Goal: Task Accomplishment & Management: Complete application form

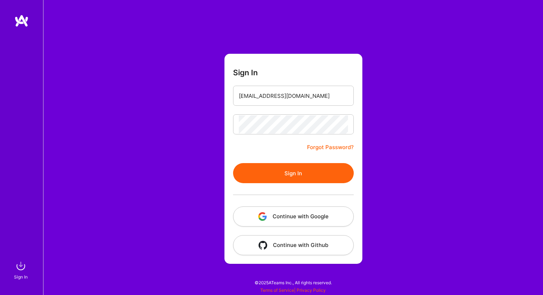
click at [271, 177] on button "Sign In" at bounding box center [293, 173] width 121 height 20
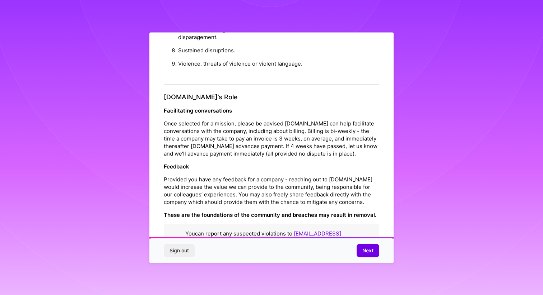
scroll to position [757, 0]
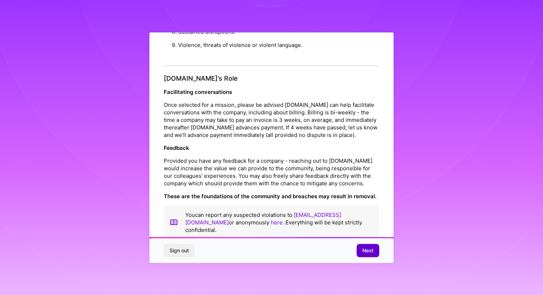
click at [368, 252] on span "Next" at bounding box center [367, 250] width 11 height 7
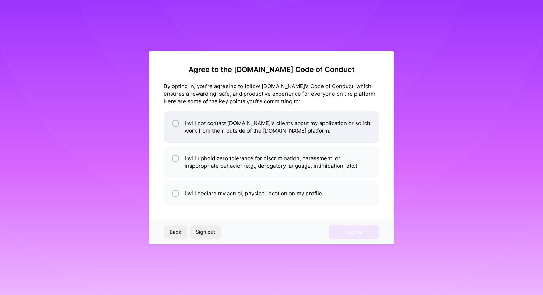
click at [217, 132] on li "I will not contact [DOMAIN_NAME]'s clients about my application or solicit work…" at bounding box center [271, 127] width 215 height 32
checkbox input "true"
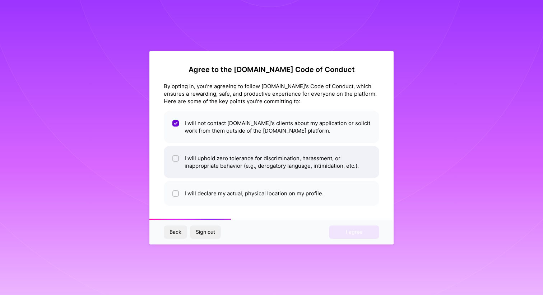
click at [222, 156] on li "I will uphold zero tolerance for discrimination, harassment, or inappropriate b…" at bounding box center [271, 162] width 215 height 32
checkbox input "true"
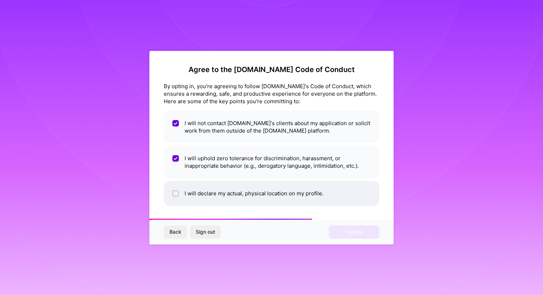
click at [223, 191] on li "I will declare my actual, physical location on my profile." at bounding box center [271, 193] width 215 height 25
checkbox input "true"
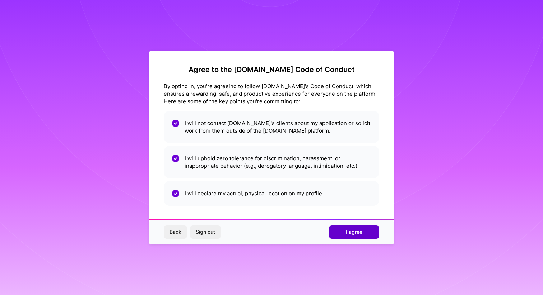
click at [345, 228] on button "I agree" at bounding box center [354, 232] width 50 height 13
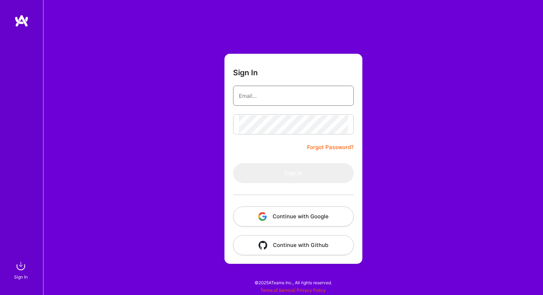
click at [274, 99] on input "email" at bounding box center [293, 96] width 109 height 18
type input "[EMAIL_ADDRESS][DOMAIN_NAME]"
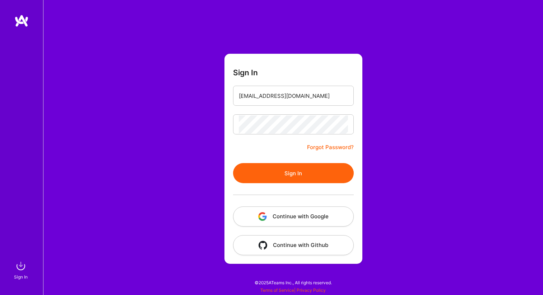
click at [260, 171] on button "Sign In" at bounding box center [293, 173] width 121 height 20
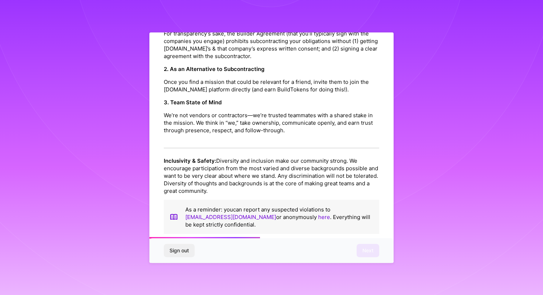
scroll to position [757, 0]
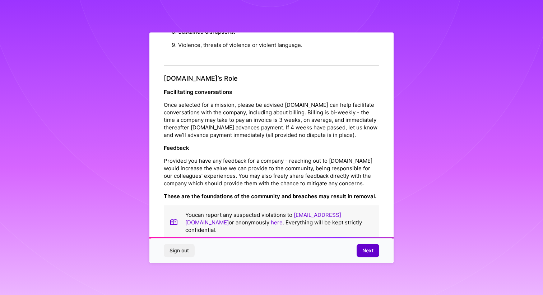
click at [358, 251] on button "Next" at bounding box center [367, 250] width 23 height 13
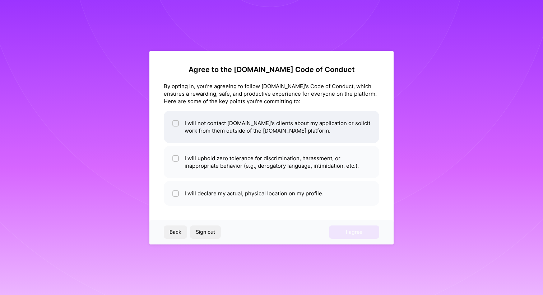
click at [231, 118] on li "I will not contact [DOMAIN_NAME]'s clients about my application or solicit work…" at bounding box center [271, 127] width 215 height 32
checkbox input "true"
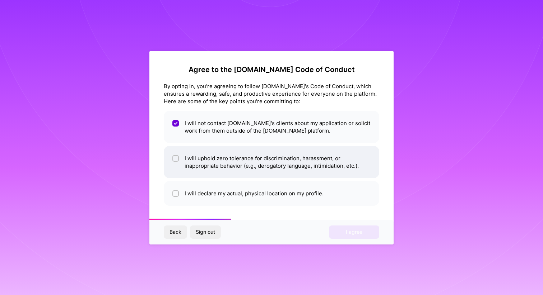
click at [234, 159] on li "I will uphold zero tolerance for discrimination, harassment, or inappropriate b…" at bounding box center [271, 162] width 215 height 32
checkbox input "true"
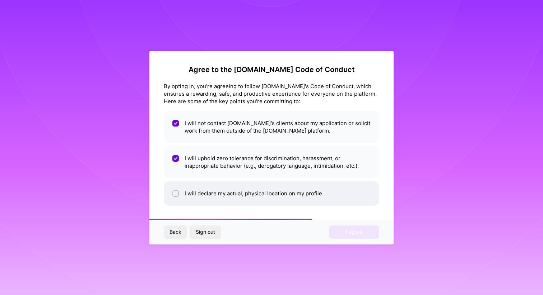
click at [243, 188] on li "I will declare my actual, physical location on my profile." at bounding box center [271, 193] width 215 height 25
checkbox input "true"
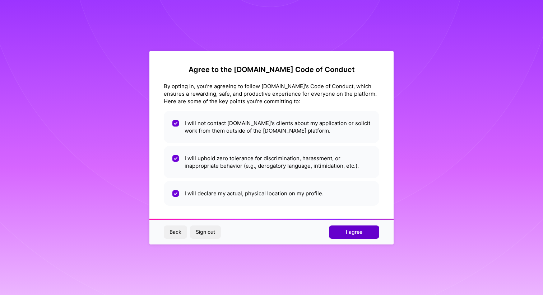
click at [352, 232] on span "I agree" at bounding box center [354, 232] width 17 height 7
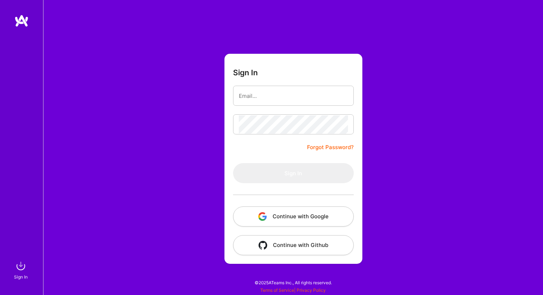
click at [13, 22] on link at bounding box center [21, 20] width 43 height 13
